Goal: Information Seeking & Learning: Learn about a topic

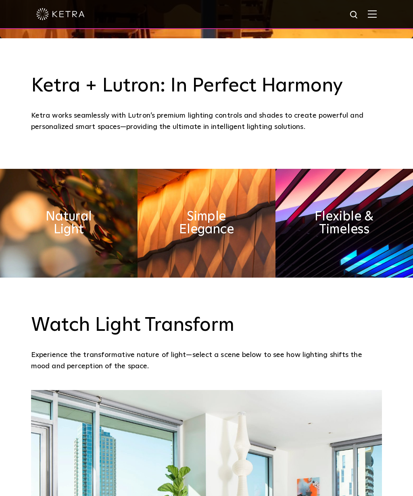
click at [85, 278] on img at bounding box center [69, 223] width 138 height 109
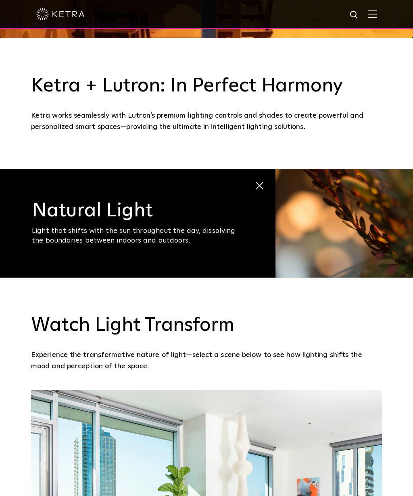
click at [263, 210] on span "Natural Light Light that shifts with the sun throughout the day, dissolving the…" at bounding box center [137, 223] width 275 height 109
click at [261, 190] on span at bounding box center [257, 186] width 7 height 7
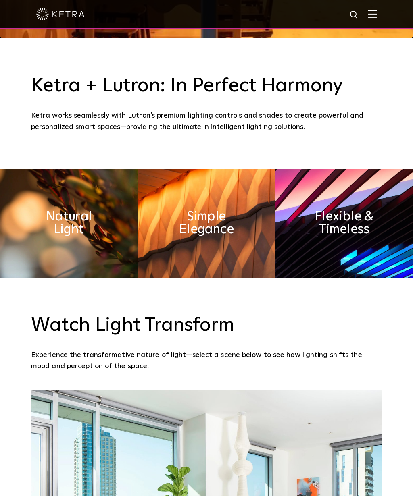
click at [180, 236] on h2 "Simple Elegance" at bounding box center [206, 224] width 69 height 26
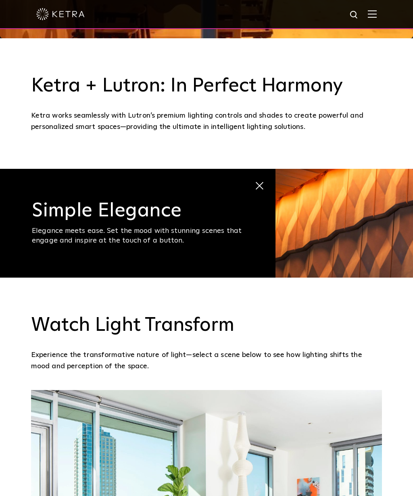
click at [257, 190] on span at bounding box center [257, 186] width 7 height 7
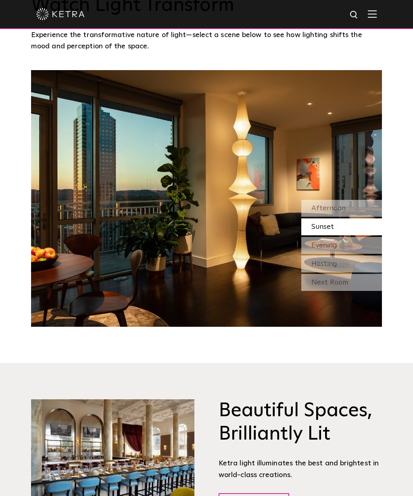
scroll to position [781, 0]
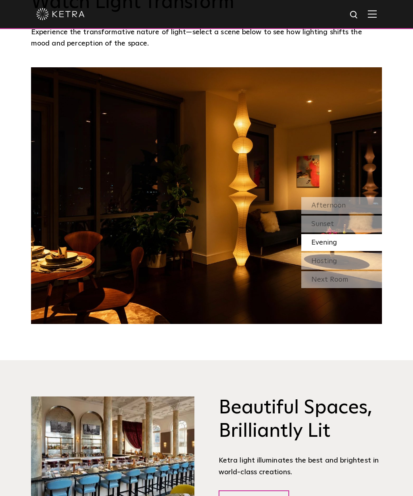
click at [339, 270] on div "Hosting" at bounding box center [341, 261] width 81 height 17
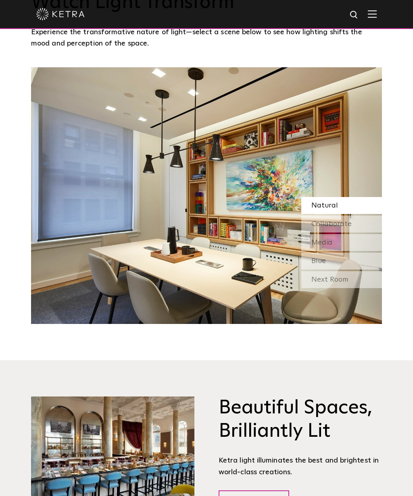
click at [342, 214] on div "Natural" at bounding box center [341, 205] width 81 height 17
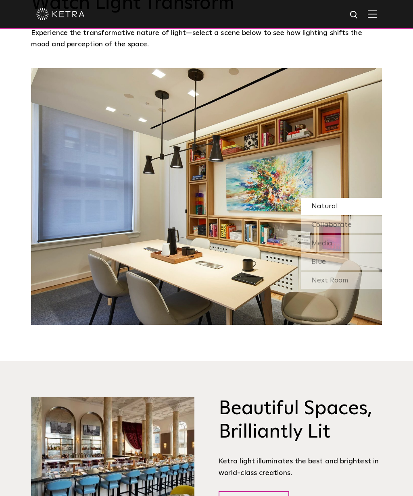
scroll to position [780, 0]
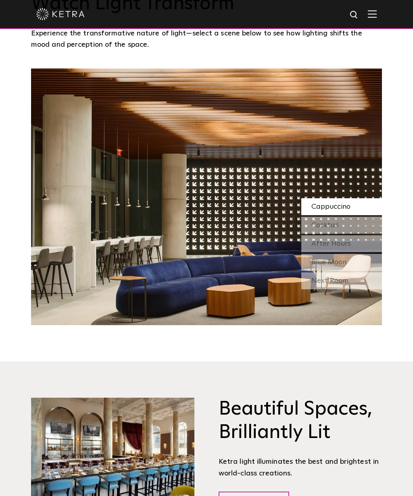
click at [333, 234] on div "Cocktail" at bounding box center [341, 225] width 81 height 17
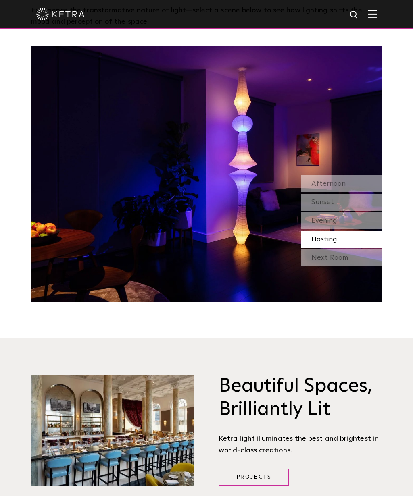
scroll to position [805, 0]
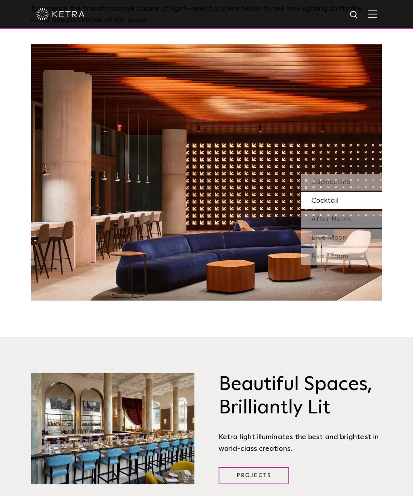
click at [337, 265] on div "Next Room" at bounding box center [341, 256] width 81 height 17
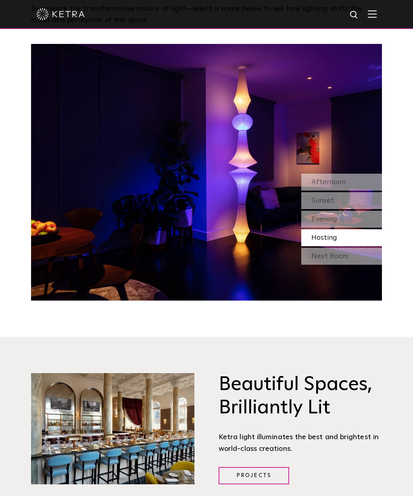
click at [330, 186] on span "Afternoon" at bounding box center [328, 182] width 34 height 7
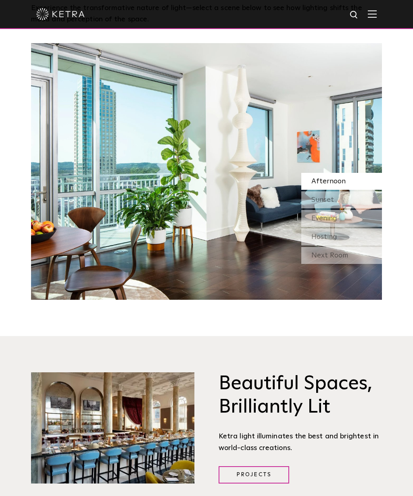
scroll to position [805, 0]
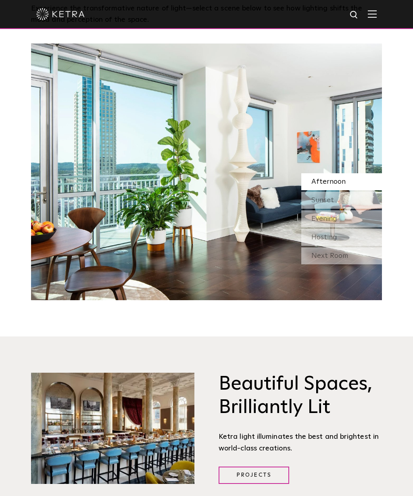
click at [343, 209] on div "Sunset" at bounding box center [341, 200] width 81 height 17
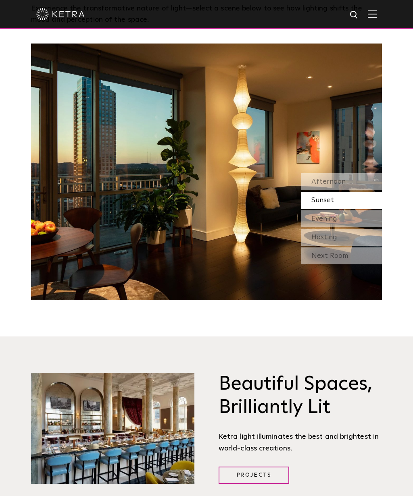
click at [340, 227] on div "Evening" at bounding box center [341, 219] width 81 height 17
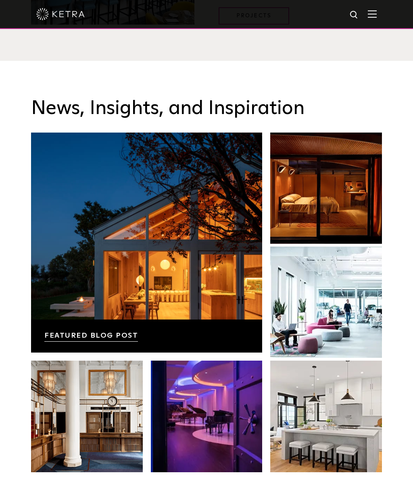
scroll to position [1268, 0]
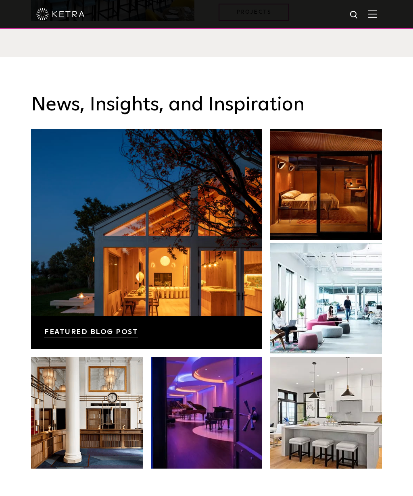
click at [182, 317] on link at bounding box center [146, 239] width 231 height 220
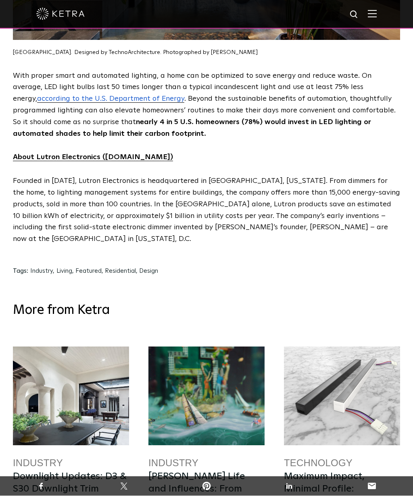
scroll to position [3841, 0]
